Goal: Navigation & Orientation: Find specific page/section

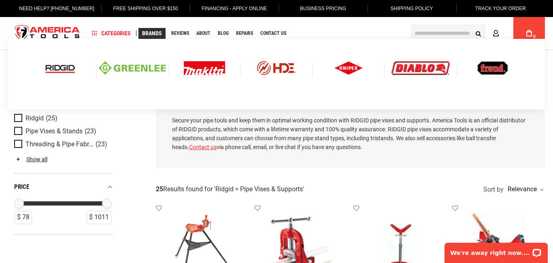
click at [144, 67] on img at bounding box center [132, 68] width 67 height 14
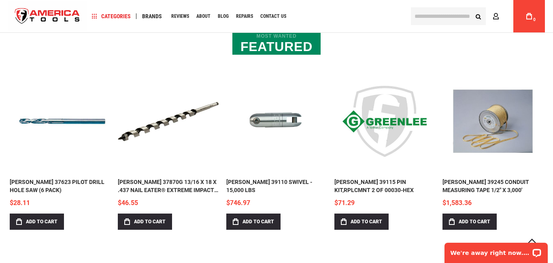
scroll to position [291, 0]
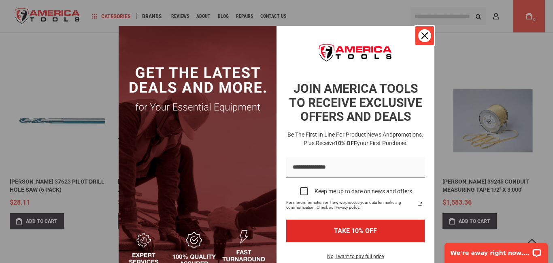
click at [423, 35] on icon "close icon" at bounding box center [425, 35] width 6 height 6
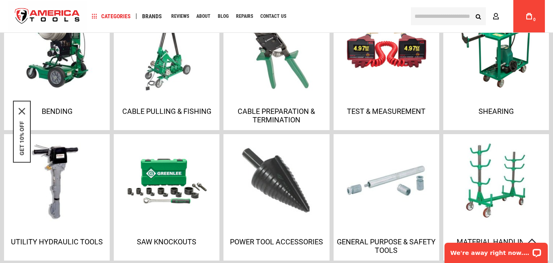
scroll to position [599, 0]
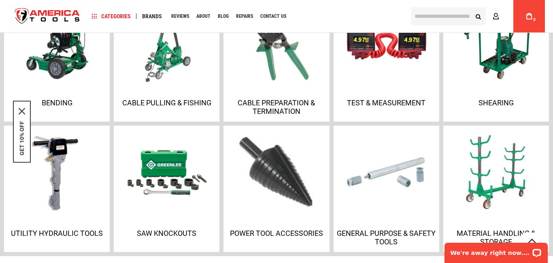
click at [288, 189] on img at bounding box center [277, 172] width 88 height 88
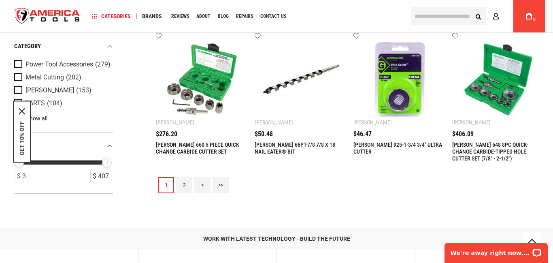
scroll to position [856, 0]
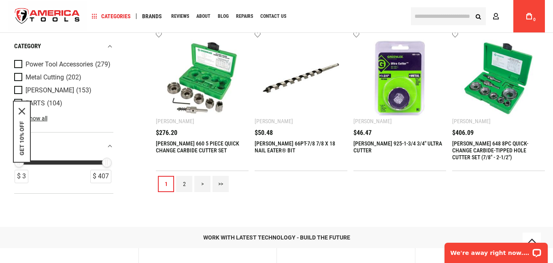
click at [183, 184] on link "2" at bounding box center [184, 184] width 16 height 16
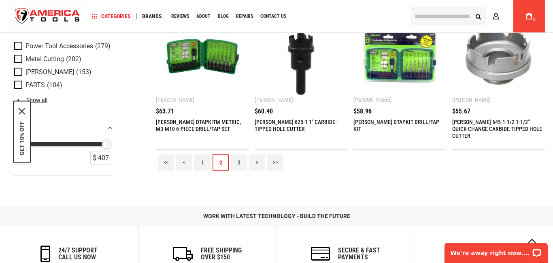
scroll to position [881, 0]
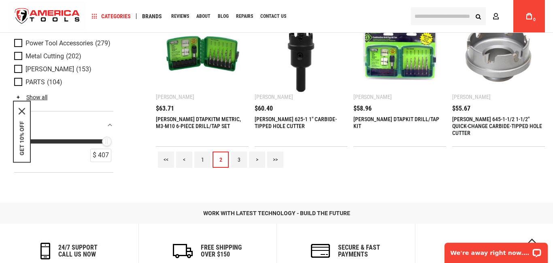
click at [239, 160] on link "3" at bounding box center [239, 160] width 16 height 16
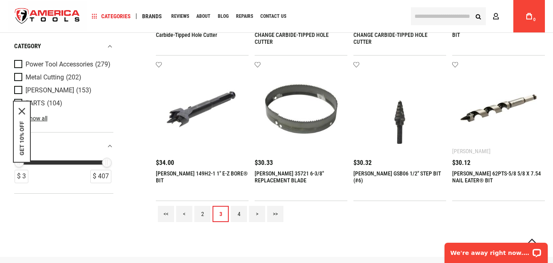
scroll to position [827, 0]
click at [238, 211] on link "4" at bounding box center [239, 213] width 16 height 16
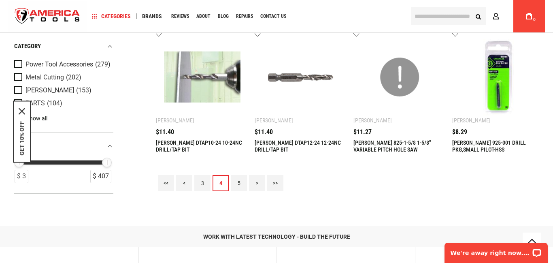
scroll to position [877, 0]
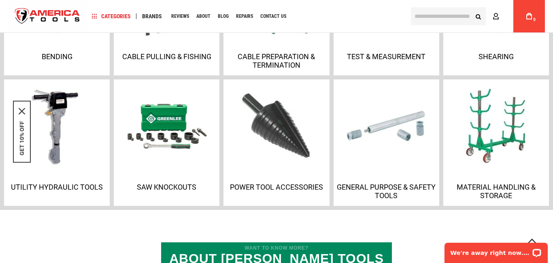
scroll to position [644, 0]
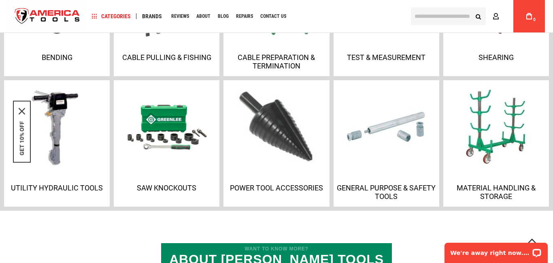
click at [253, 187] on p "Power Tool Accessories" at bounding box center [277, 188] width 102 height 9
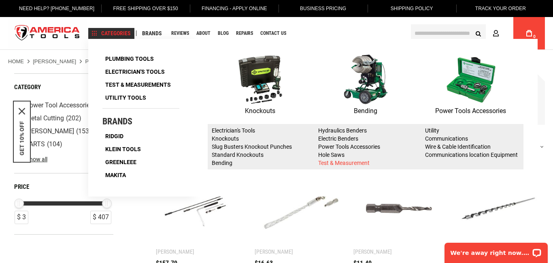
click at [337, 163] on link "Test & Measurement" at bounding box center [343, 163] width 51 height 6
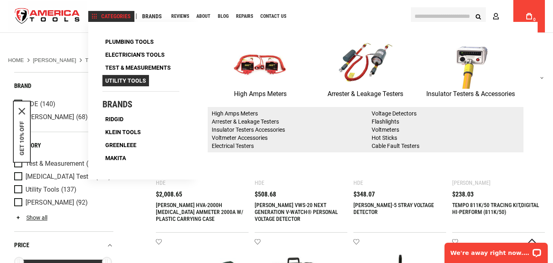
scroll to position [77, 0]
